Goal: Task Accomplishment & Management: Complete application form

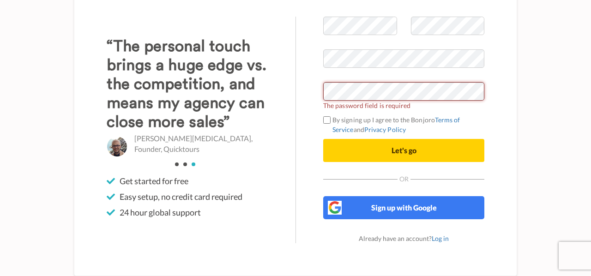
scroll to position [31, 0]
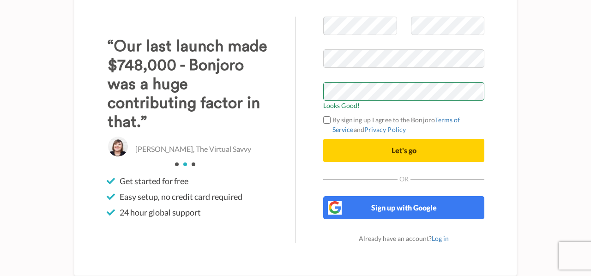
click at [528, 128] on div "Welcome to Bonjoro Looks Good! By signing up I agree to the Bonjoro Terms of Se…" at bounding box center [295, 130] width 527 height 276
click at [419, 152] on button "Let's go" at bounding box center [403, 150] width 161 height 23
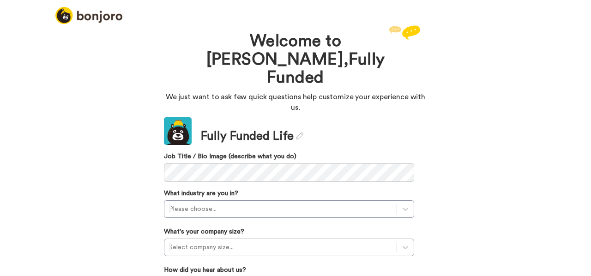
click at [501, 163] on div "Welcome to [PERSON_NAME], Fully Funded We just want to ask few quick questions …" at bounding box center [295, 149] width 591 height 253
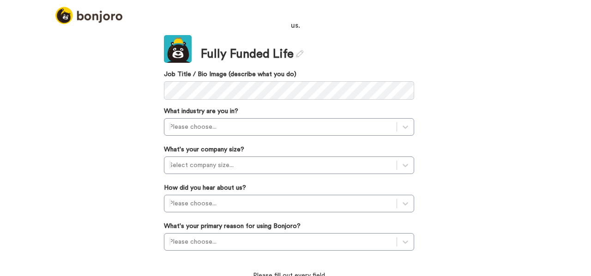
scroll to position [81, 0]
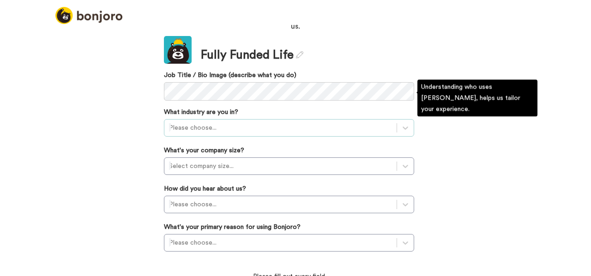
click at [231, 122] on div at bounding box center [280, 127] width 223 height 11
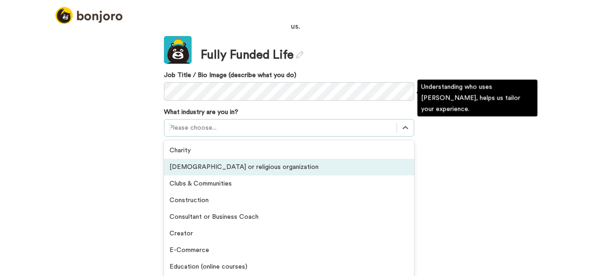
click at [250, 159] on div "[DEMOGRAPHIC_DATA] or religious organization" at bounding box center [289, 167] width 250 height 17
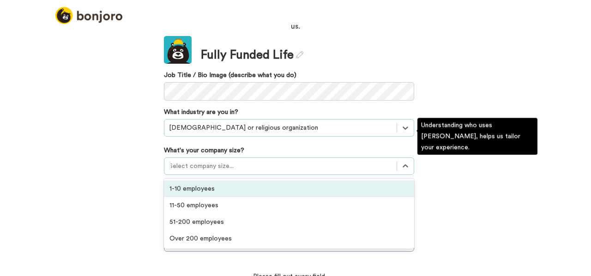
click at [250, 161] on div at bounding box center [280, 166] width 223 height 11
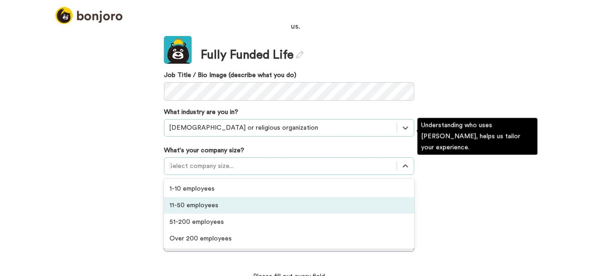
click at [249, 197] on div "11-50 employees" at bounding box center [289, 205] width 250 height 17
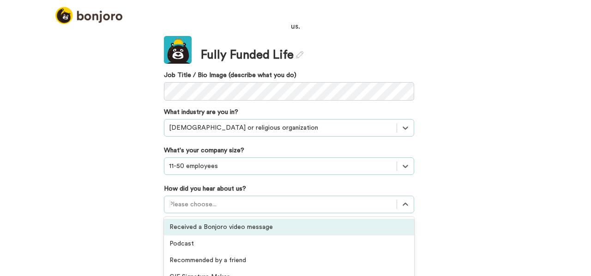
click at [249, 196] on div "option Received a Bonjoro video message focused, 1 of 20. 20 results available.…" at bounding box center [289, 205] width 250 height 18
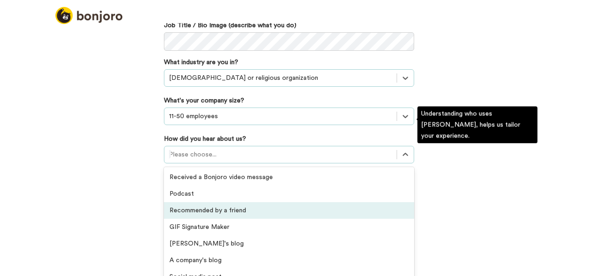
click at [257, 202] on div "Recommended by a friend" at bounding box center [289, 210] width 250 height 17
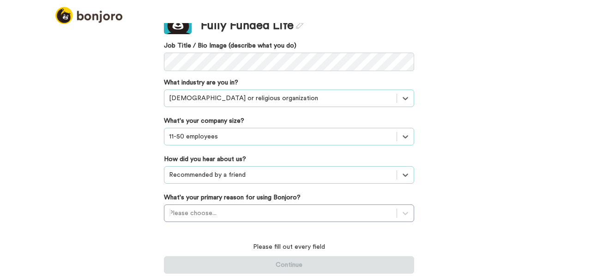
scroll to position [81, 0]
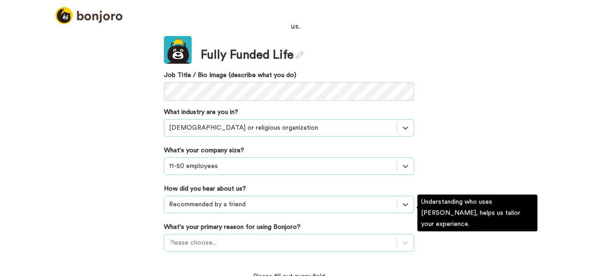
click at [244, 234] on div "Please choose..." at bounding box center [289, 243] width 250 height 18
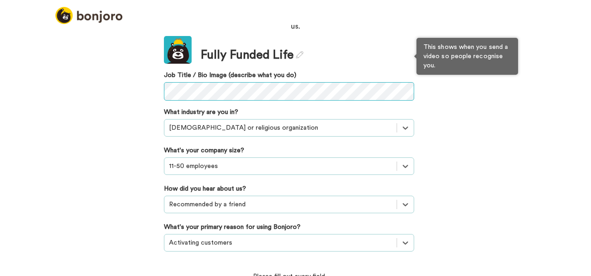
scroll to position [67, 0]
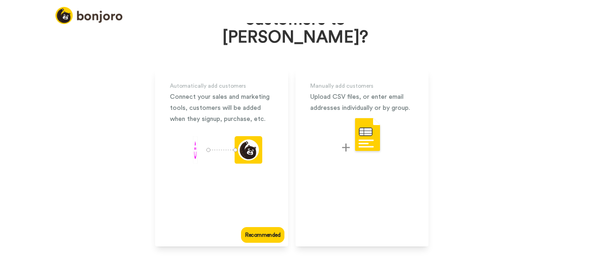
scroll to position [72, 0]
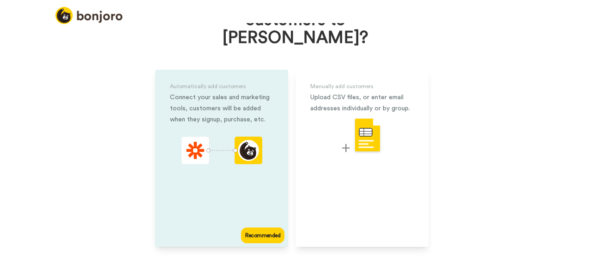
click at [249, 228] on div "Recommended" at bounding box center [262, 236] width 43 height 16
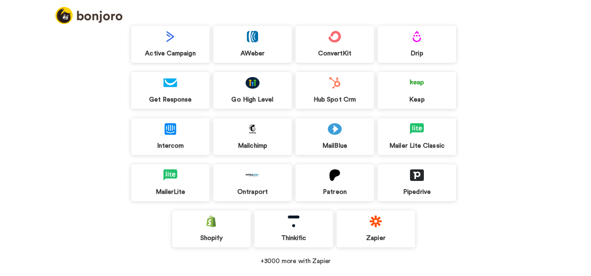
scroll to position [102, 0]
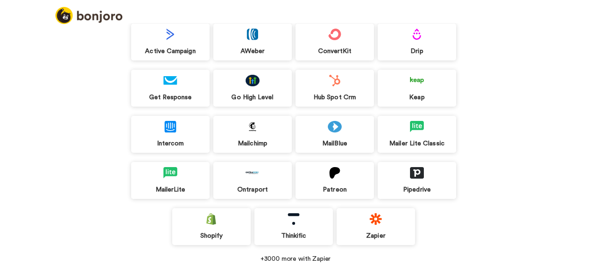
click at [249, 82] on img at bounding box center [253, 81] width 14 height 12
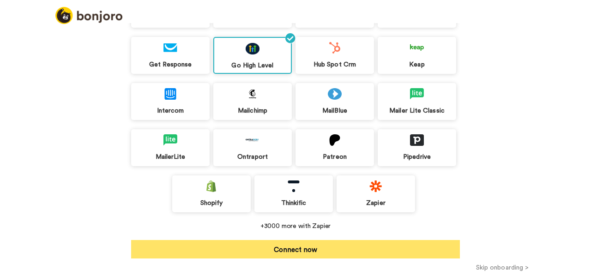
click at [312, 251] on button "Connect now" at bounding box center [295, 249] width 329 height 18
